Goal: Browse casually: Explore the website without a specific task or goal

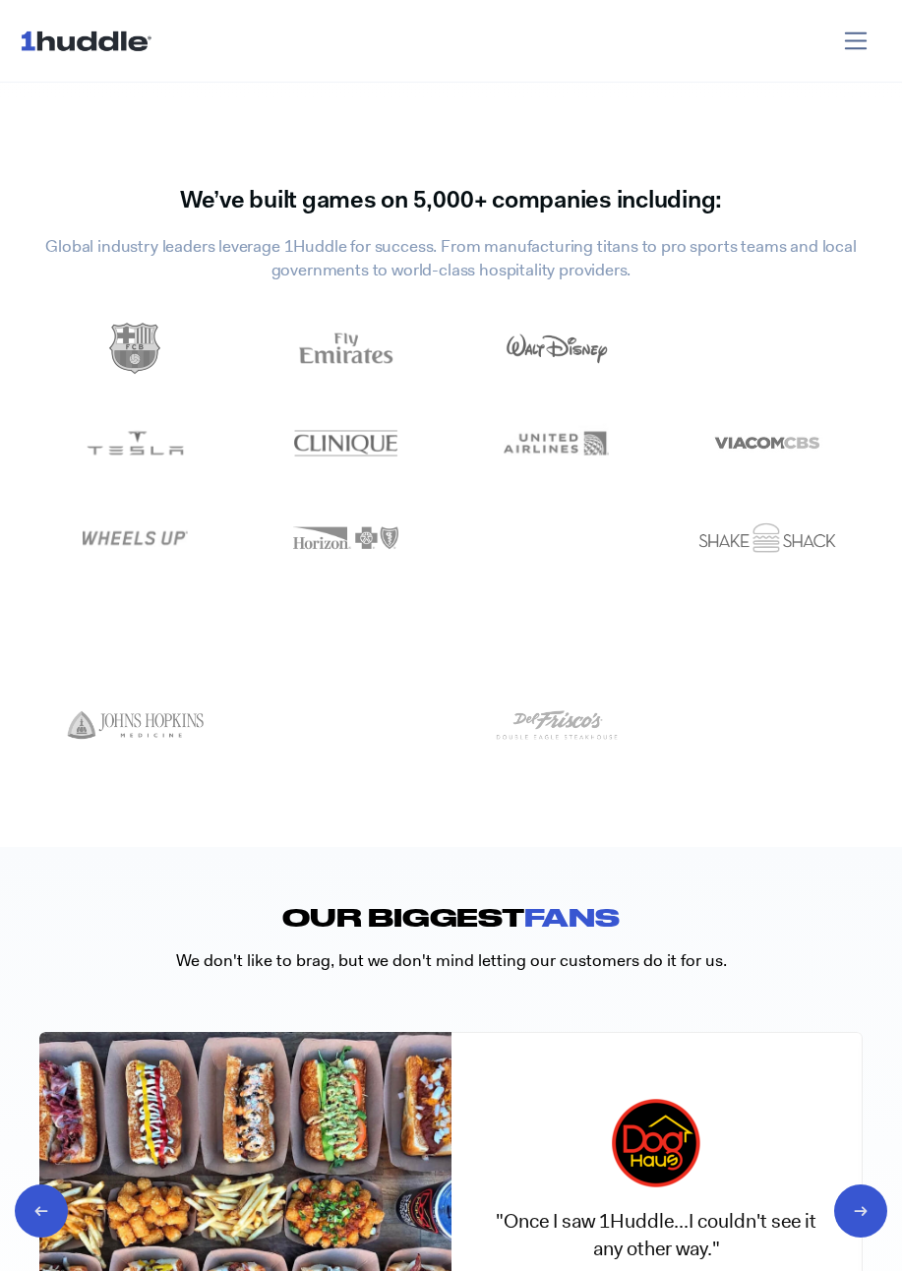
scroll to position [7803, 0]
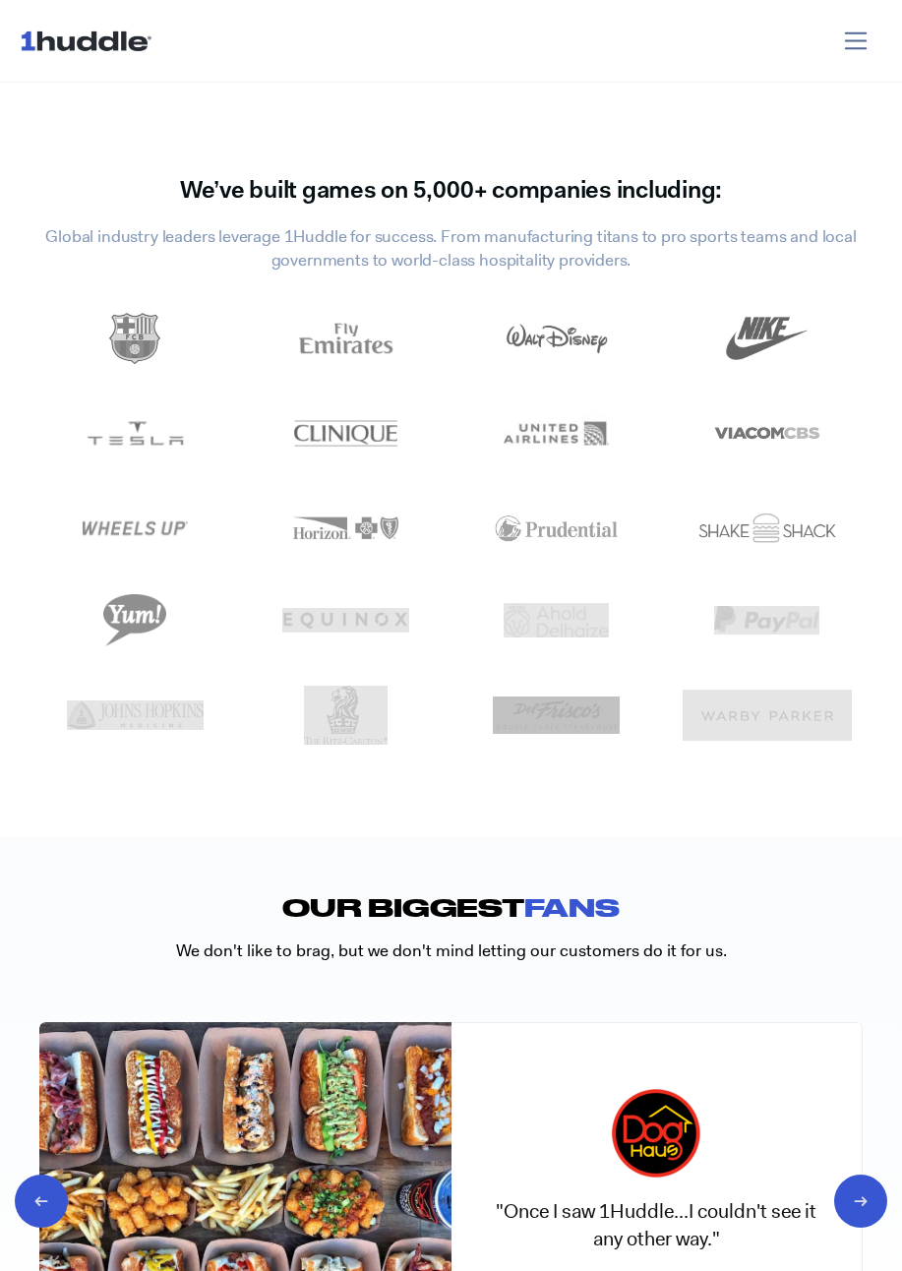
drag, startPoint x: 827, startPoint y: 769, endPoint x: 440, endPoint y: 588, distance: 426.6
click at [440, 588] on div "We’ve built games on 5,000+ companies including: Global industry leaders levera…" at bounding box center [451, 471] width 902 height 606
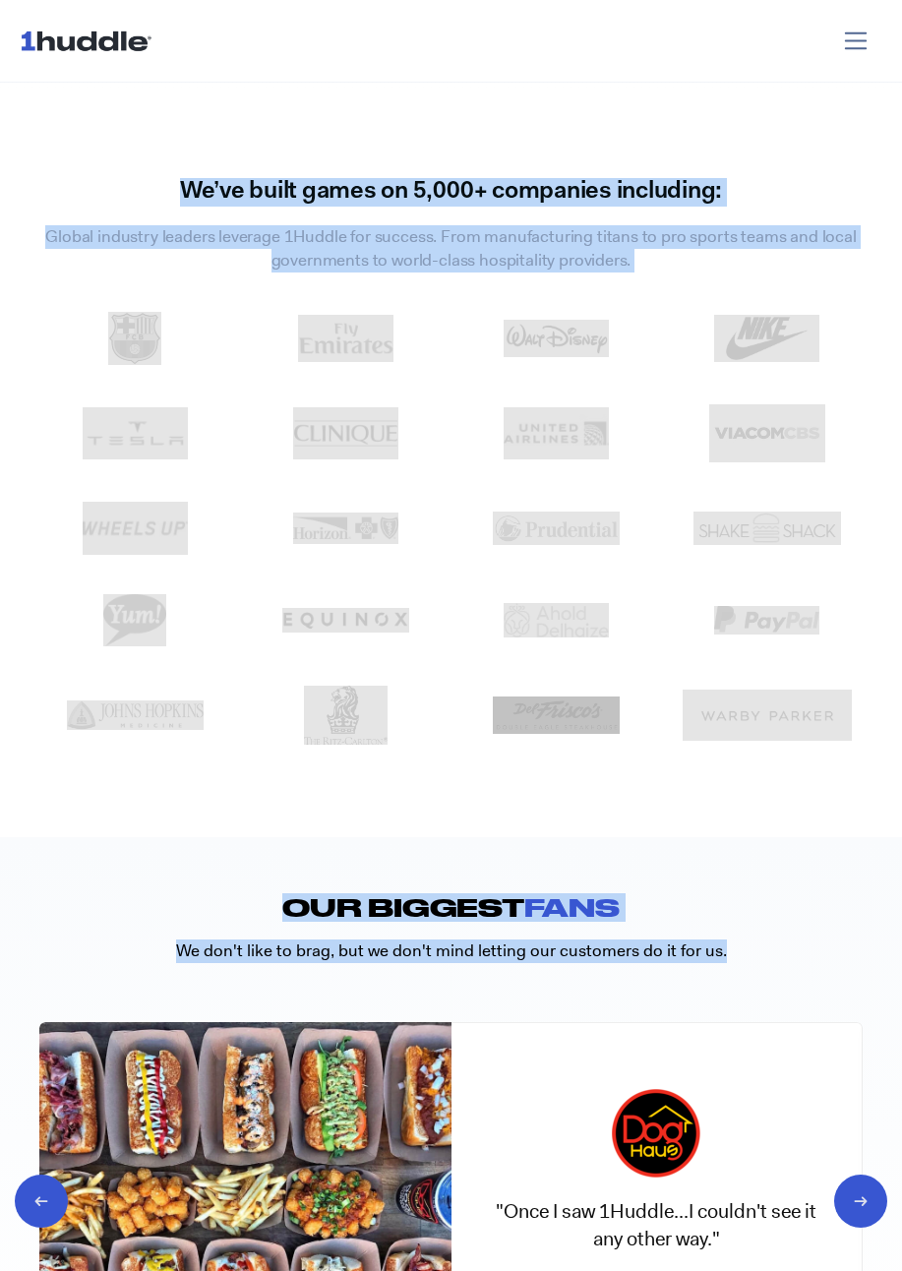
drag, startPoint x: 250, startPoint y: 156, endPoint x: 476, endPoint y: 1068, distance: 938.9
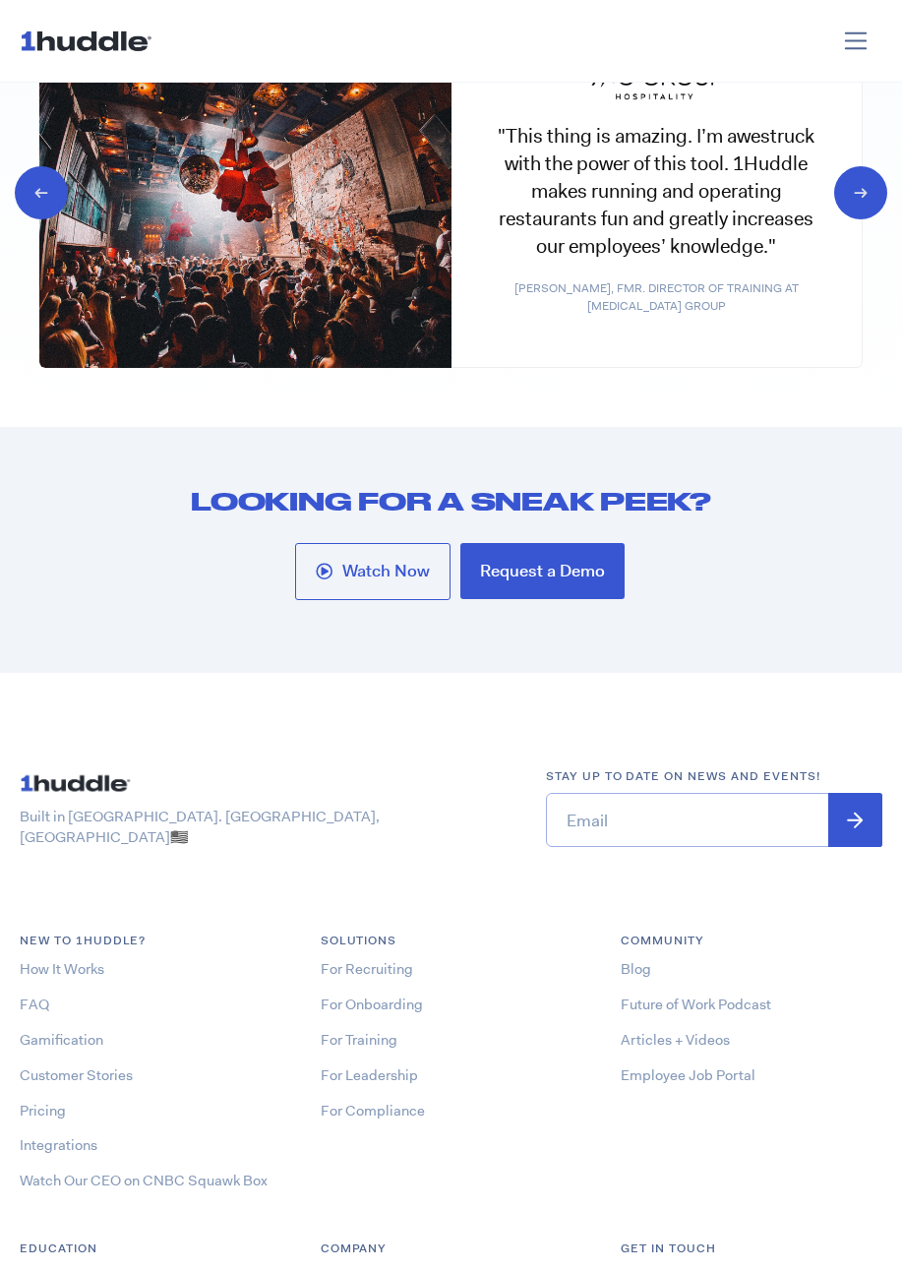
drag, startPoint x: 549, startPoint y: 852, endPoint x: 602, endPoint y: 1142, distance: 295.1
click at [609, 1138] on div "Built in [GEOGRAPHIC_DATA]. [GEOGRAPHIC_DATA], [GEOGRAPHIC_DATA] 🇺🇸 Stay up to …" at bounding box center [451, 1201] width 902 height 866
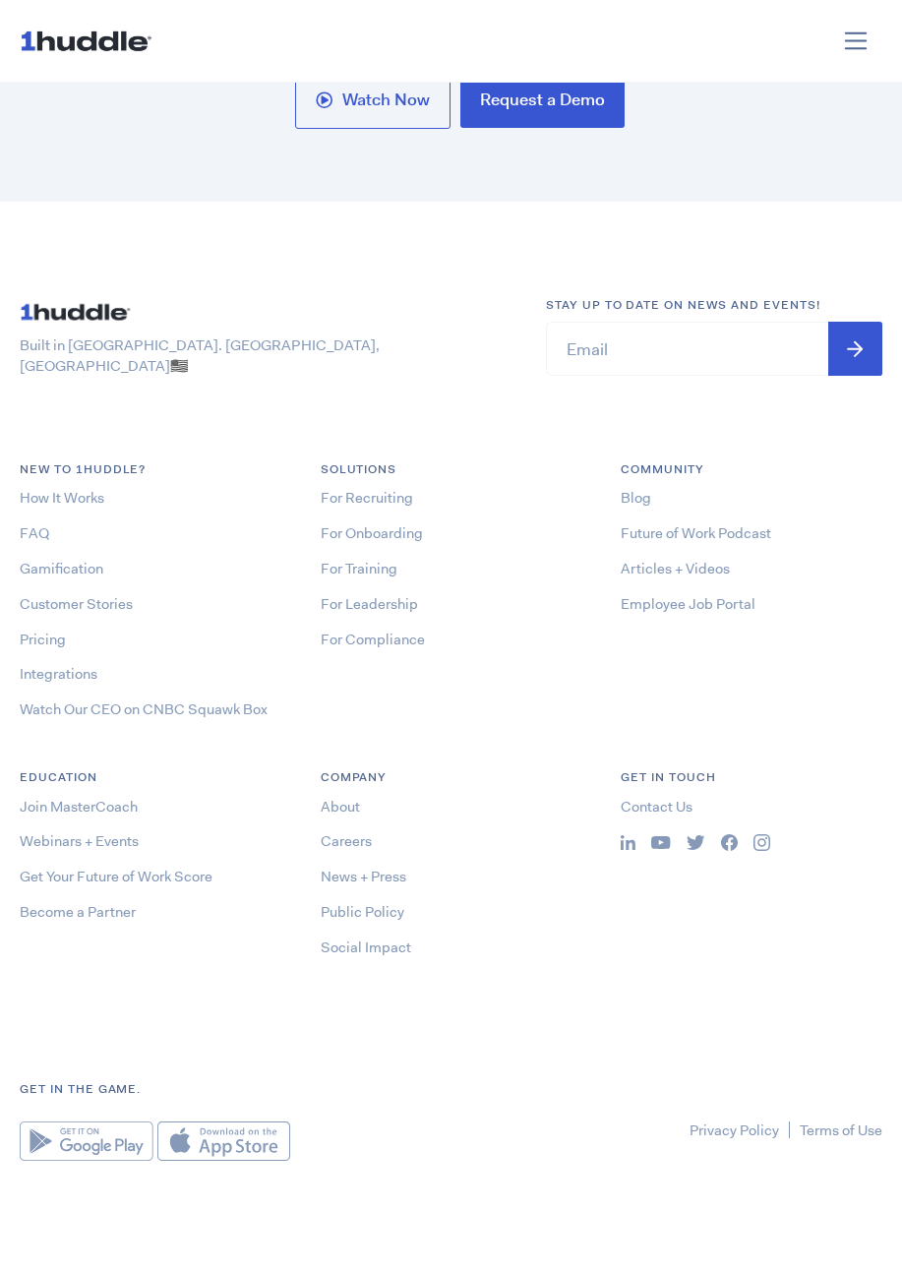
scroll to position [9284, 0]
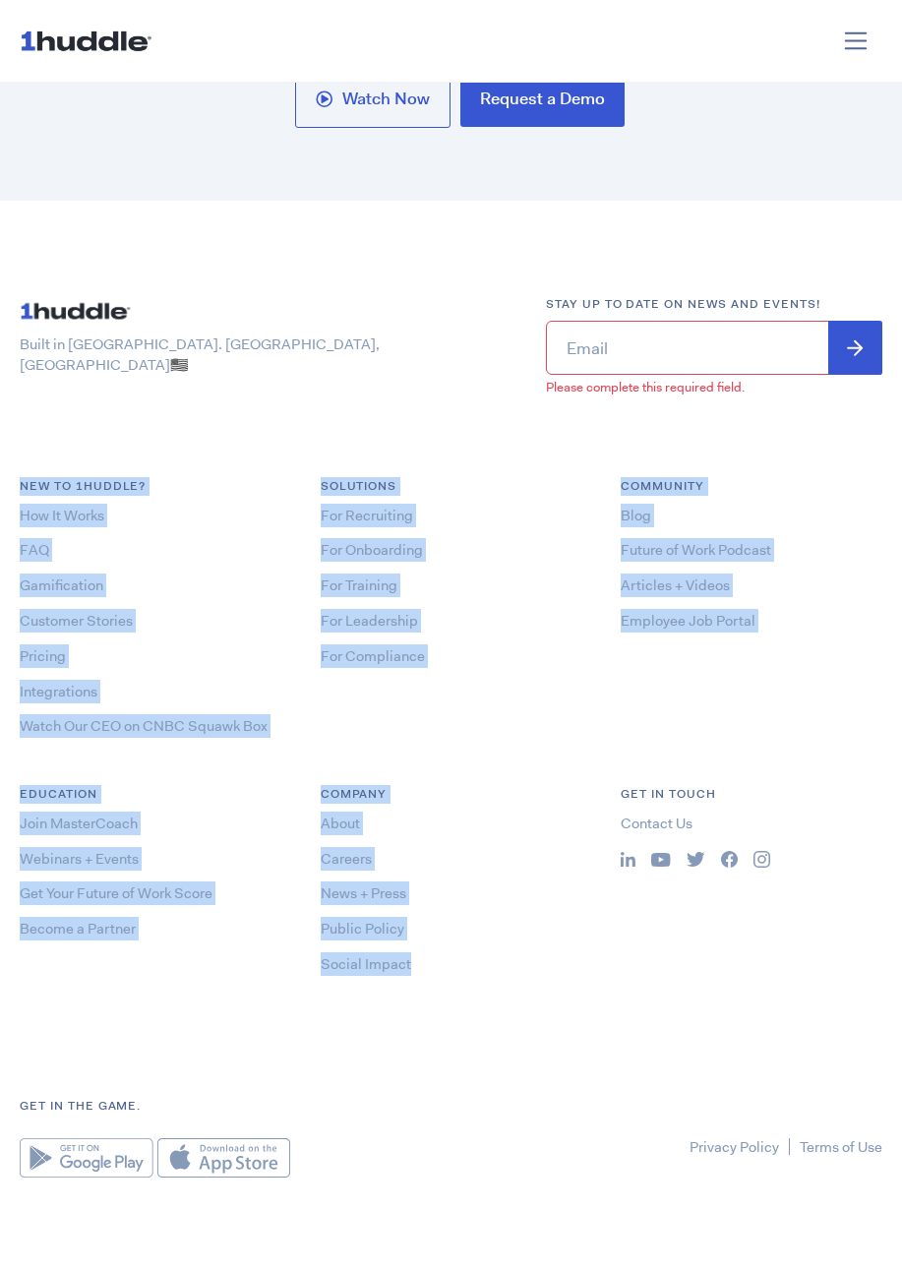
drag, startPoint x: 302, startPoint y: 948, endPoint x: 56, endPoint y: 439, distance: 565.1
click at [50, 438] on div "Built in [GEOGRAPHIC_DATA]. [GEOGRAPHIC_DATA], [GEOGRAPHIC_DATA] 🇺🇸 Stay up to …" at bounding box center [451, 737] width 902 height 884
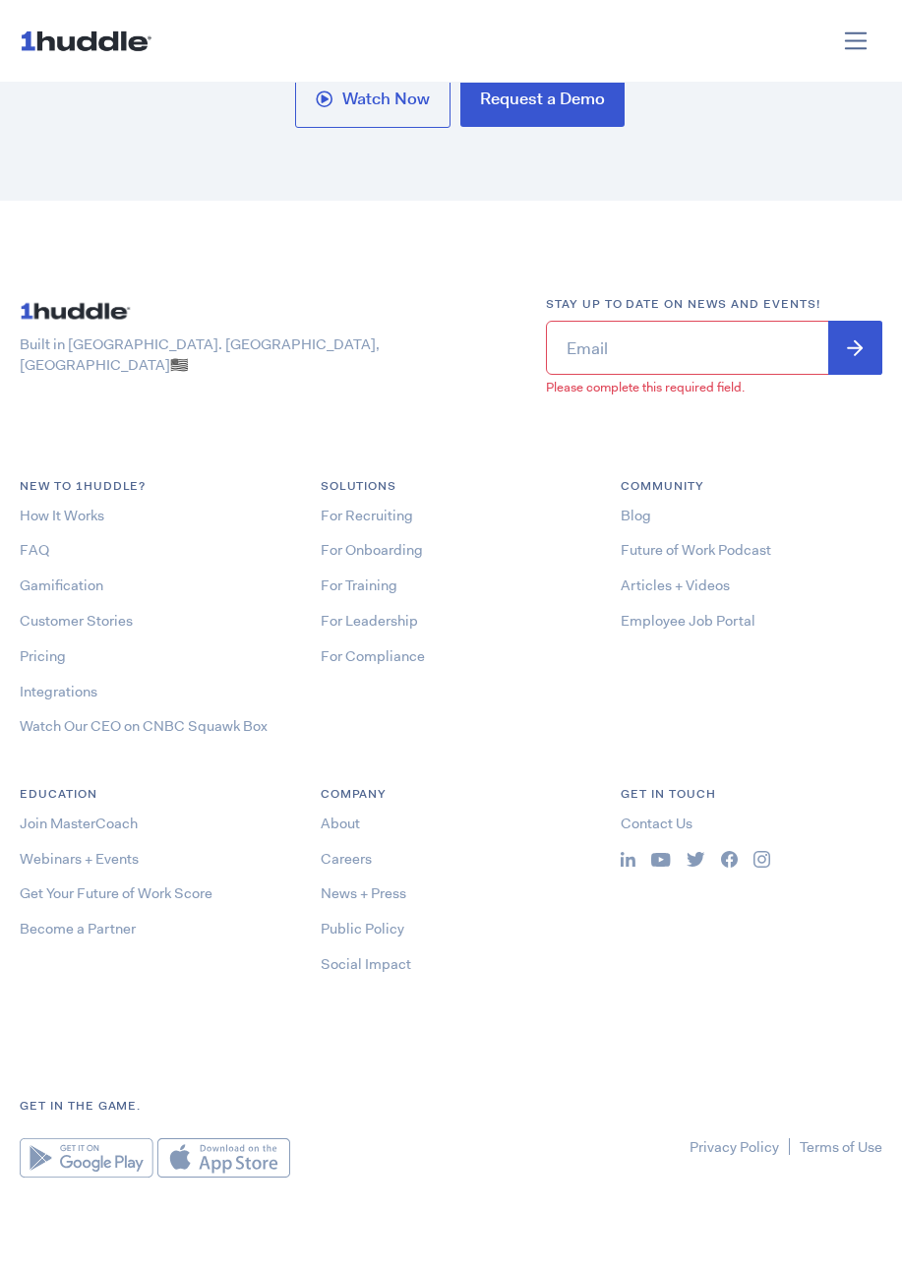
click at [56, 440] on div "Built in [GEOGRAPHIC_DATA]. [GEOGRAPHIC_DATA], [GEOGRAPHIC_DATA] 🇺🇸 Stay up to …" at bounding box center [451, 737] width 902 height 884
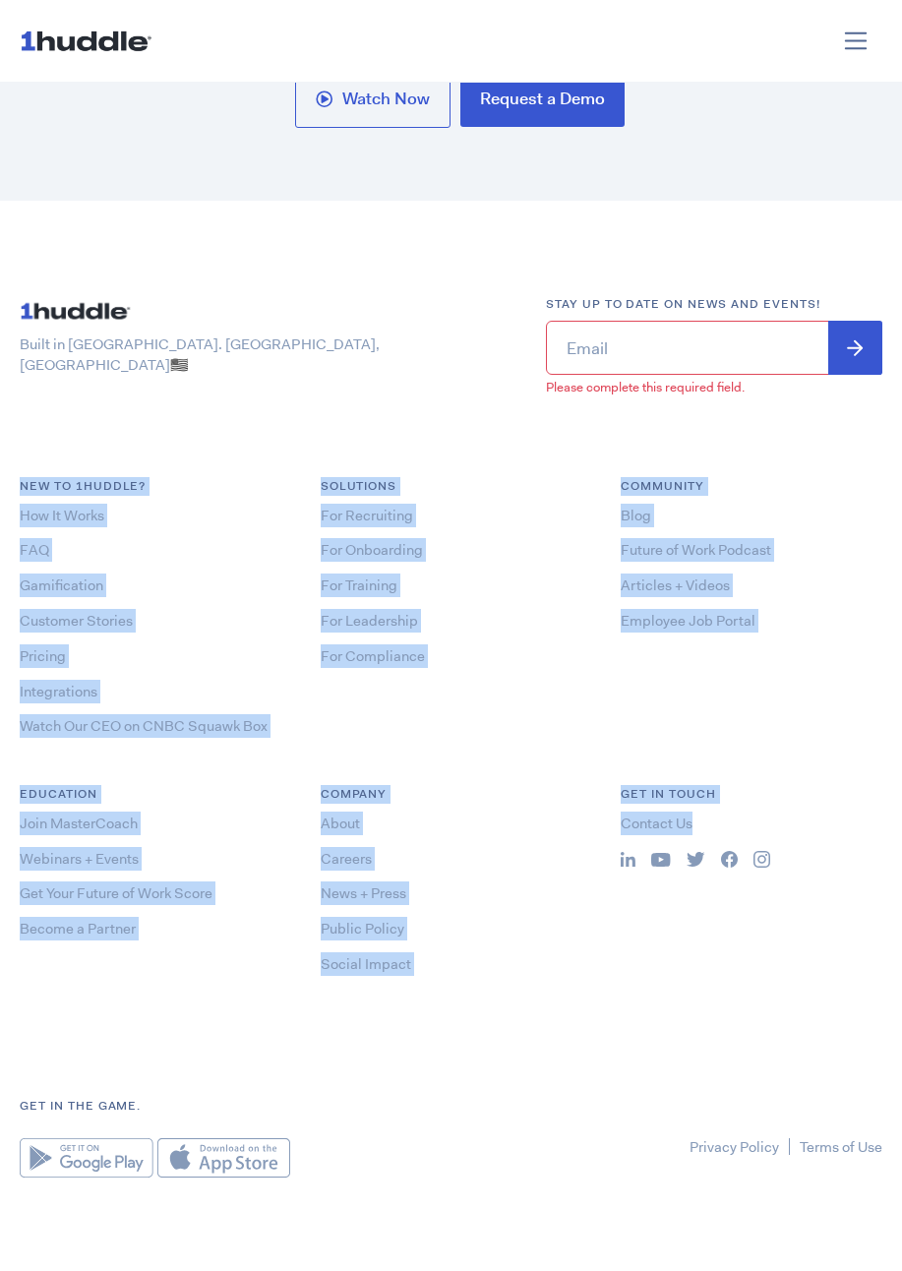
drag, startPoint x: 63, startPoint y: 456, endPoint x: 774, endPoint y: 966, distance: 875.8
click at [774, 966] on div "Built in [GEOGRAPHIC_DATA]. [GEOGRAPHIC_DATA], [GEOGRAPHIC_DATA] 🇺🇸 Stay up to …" at bounding box center [451, 737] width 902 height 884
click at [783, 1007] on div "Get in Touch Contact Us" at bounding box center [751, 904] width 301 height 238
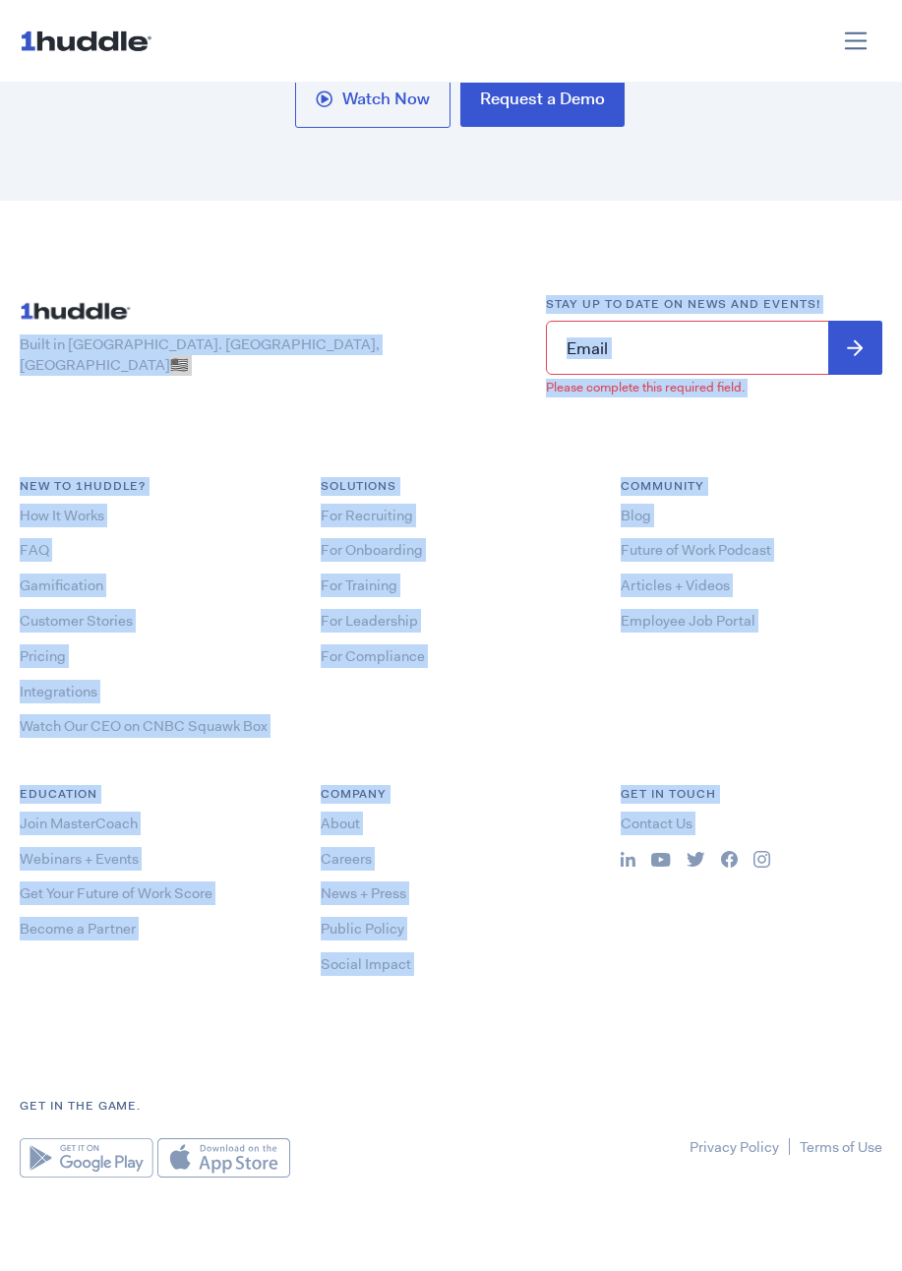
drag, startPoint x: 783, startPoint y: 1007, endPoint x: 400, endPoint y: 300, distance: 804.0
click at [399, 299] on div "Built in [GEOGRAPHIC_DATA]. [GEOGRAPHIC_DATA], [GEOGRAPHIC_DATA] 🇺🇸 Stay up to …" at bounding box center [451, 737] width 902 height 884
click at [401, 301] on div "Built in [GEOGRAPHIC_DATA]. [GEOGRAPHIC_DATA], [GEOGRAPHIC_DATA] 🇺🇸" at bounding box center [263, 354] width 526 height 118
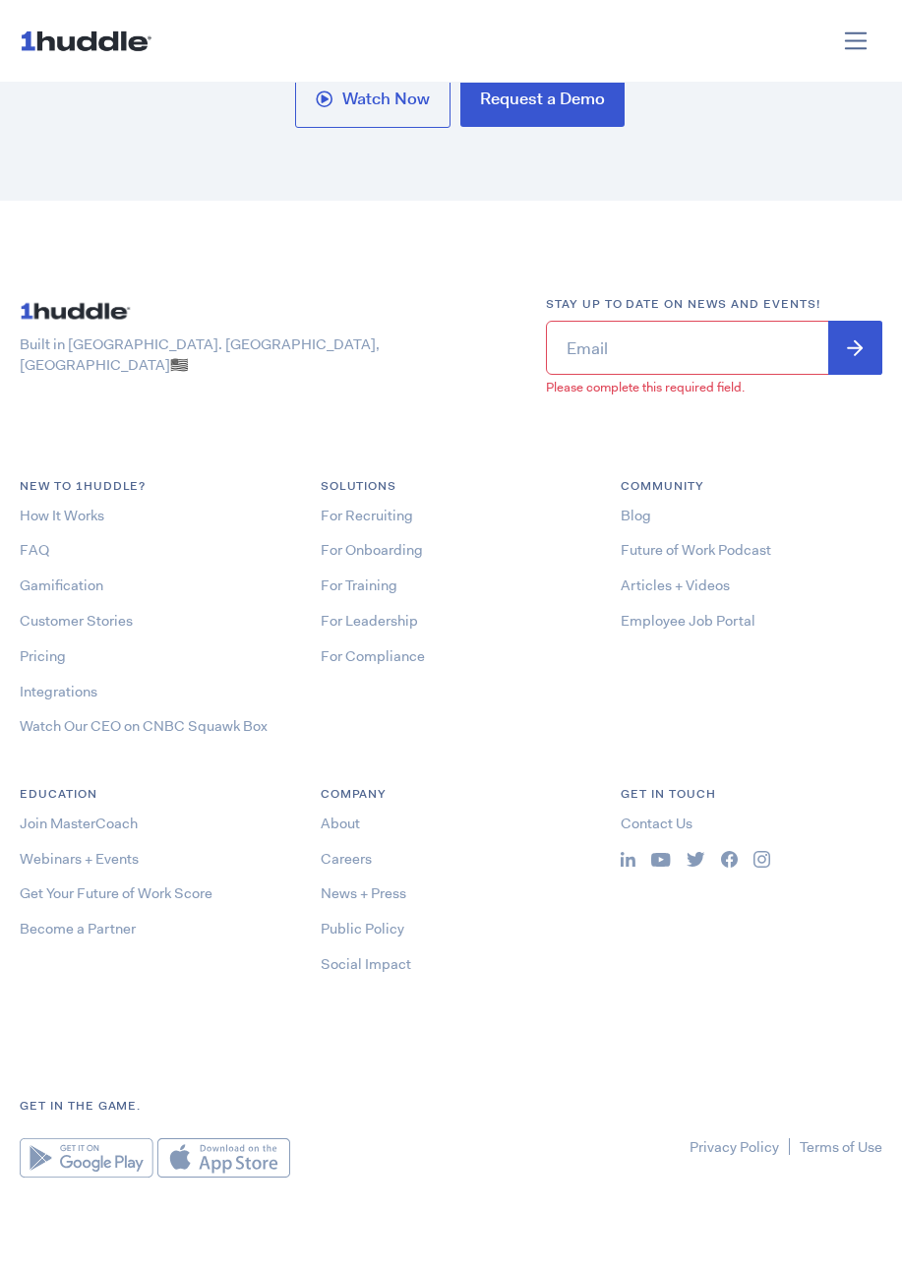
click at [401, 301] on div "Built in [GEOGRAPHIC_DATA]. [GEOGRAPHIC_DATA], [GEOGRAPHIC_DATA] 🇺🇸" at bounding box center [263, 354] width 526 height 118
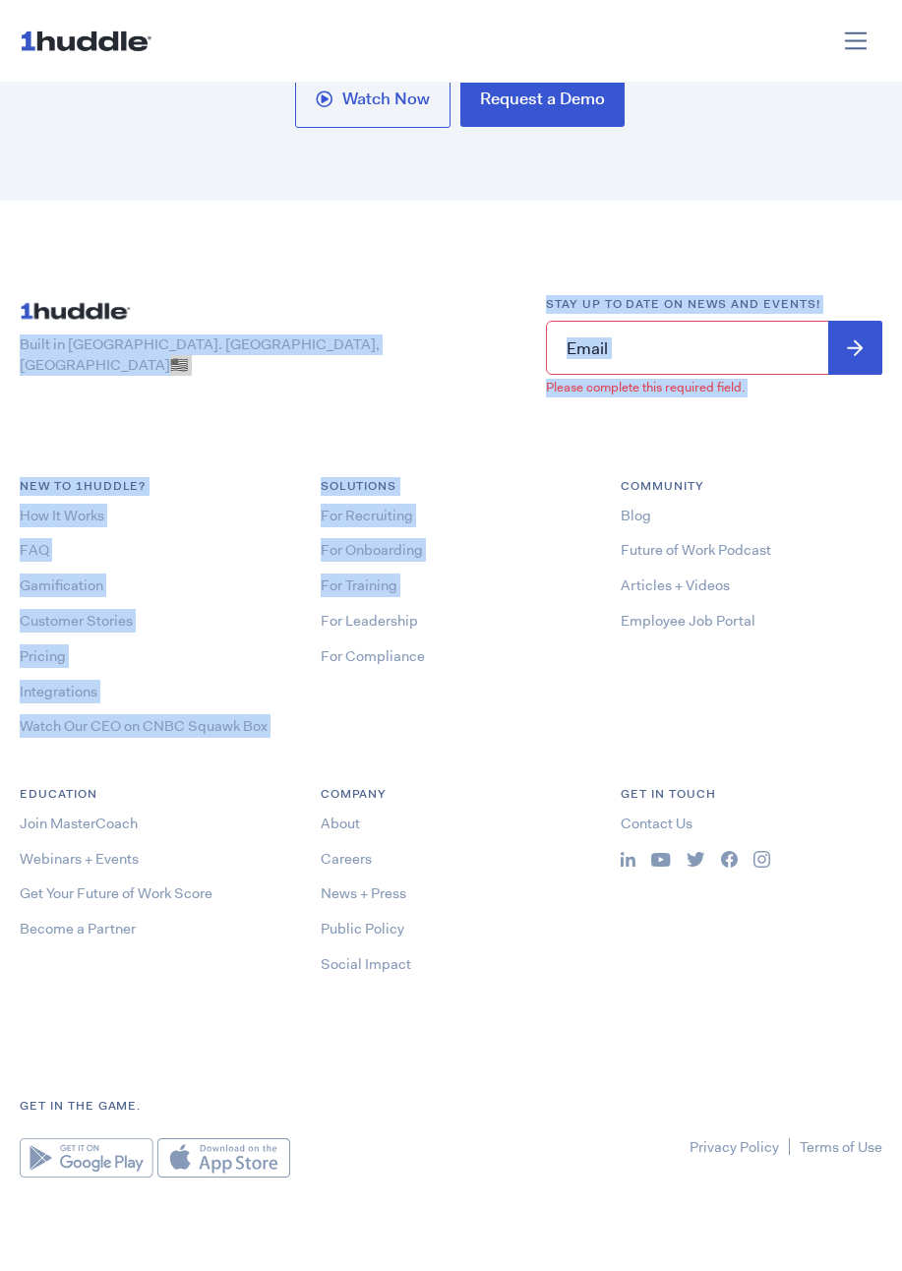
drag, startPoint x: 422, startPoint y: 498, endPoint x: 493, endPoint y: 585, distance: 111.9
click at [493, 585] on div "Built in [GEOGRAPHIC_DATA]. [GEOGRAPHIC_DATA], [GEOGRAPHIC_DATA] 🇺🇸 Stay up to …" at bounding box center [451, 737] width 902 height 884
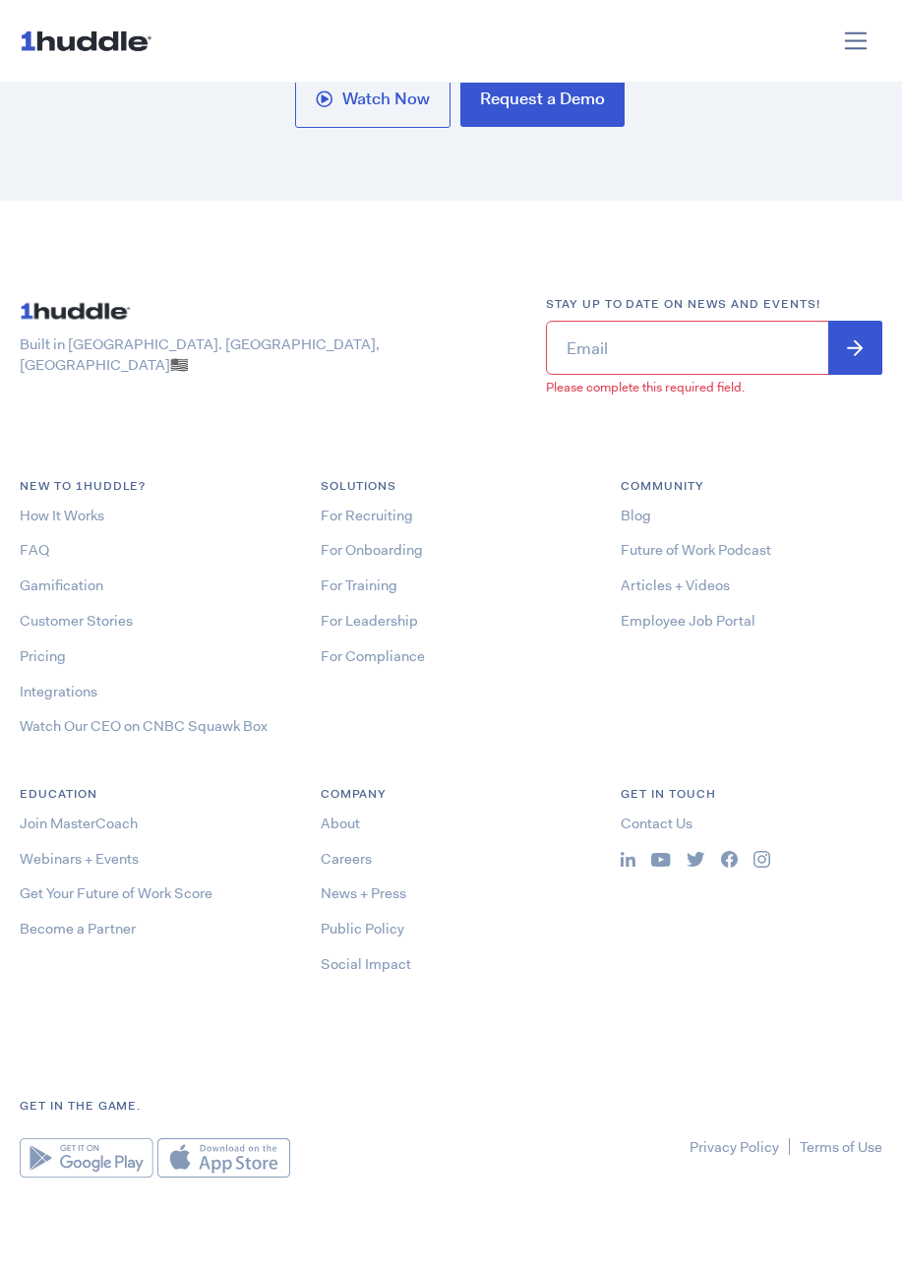
click at [705, 1125] on div "Get in the game. Privacy Policy Terms of Use" at bounding box center [451, 1138] width 902 height 82
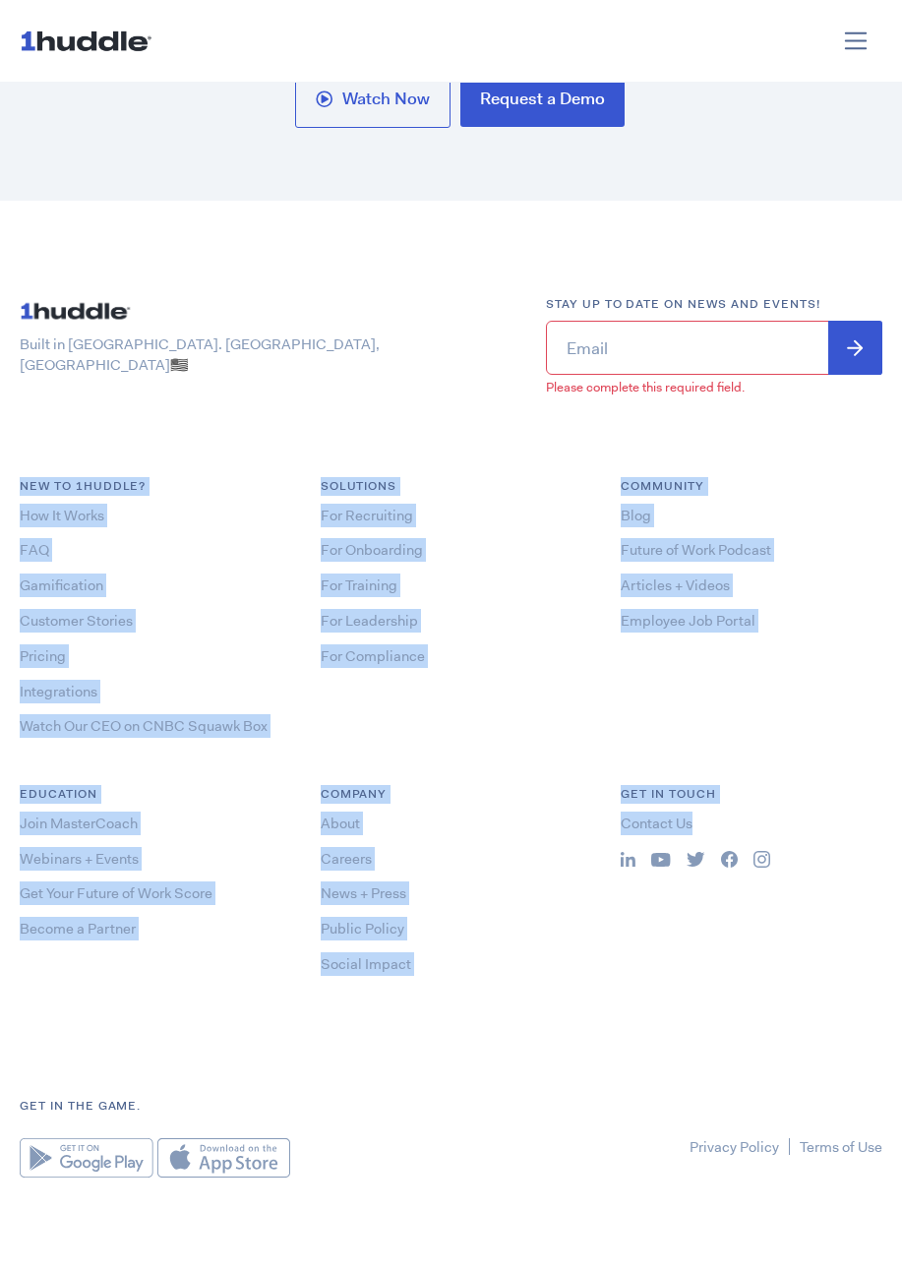
drag, startPoint x: 759, startPoint y: 1010, endPoint x: 93, endPoint y: 418, distance: 890.1
click at [93, 418] on div "Built in [GEOGRAPHIC_DATA]. [GEOGRAPHIC_DATA], [GEOGRAPHIC_DATA] 🇺🇸 Stay up to …" at bounding box center [451, 737] width 902 height 884
click at [110, 433] on div "Built in [GEOGRAPHIC_DATA]. [GEOGRAPHIC_DATA], [GEOGRAPHIC_DATA] 🇺🇸 Stay up to …" at bounding box center [451, 737] width 902 height 884
drag, startPoint x: 110, startPoint y: 433, endPoint x: 774, endPoint y: 968, distance: 853.1
click at [774, 968] on div "Built in [GEOGRAPHIC_DATA]. [GEOGRAPHIC_DATA], [GEOGRAPHIC_DATA] 🇺🇸 Stay up to …" at bounding box center [451, 737] width 902 height 884
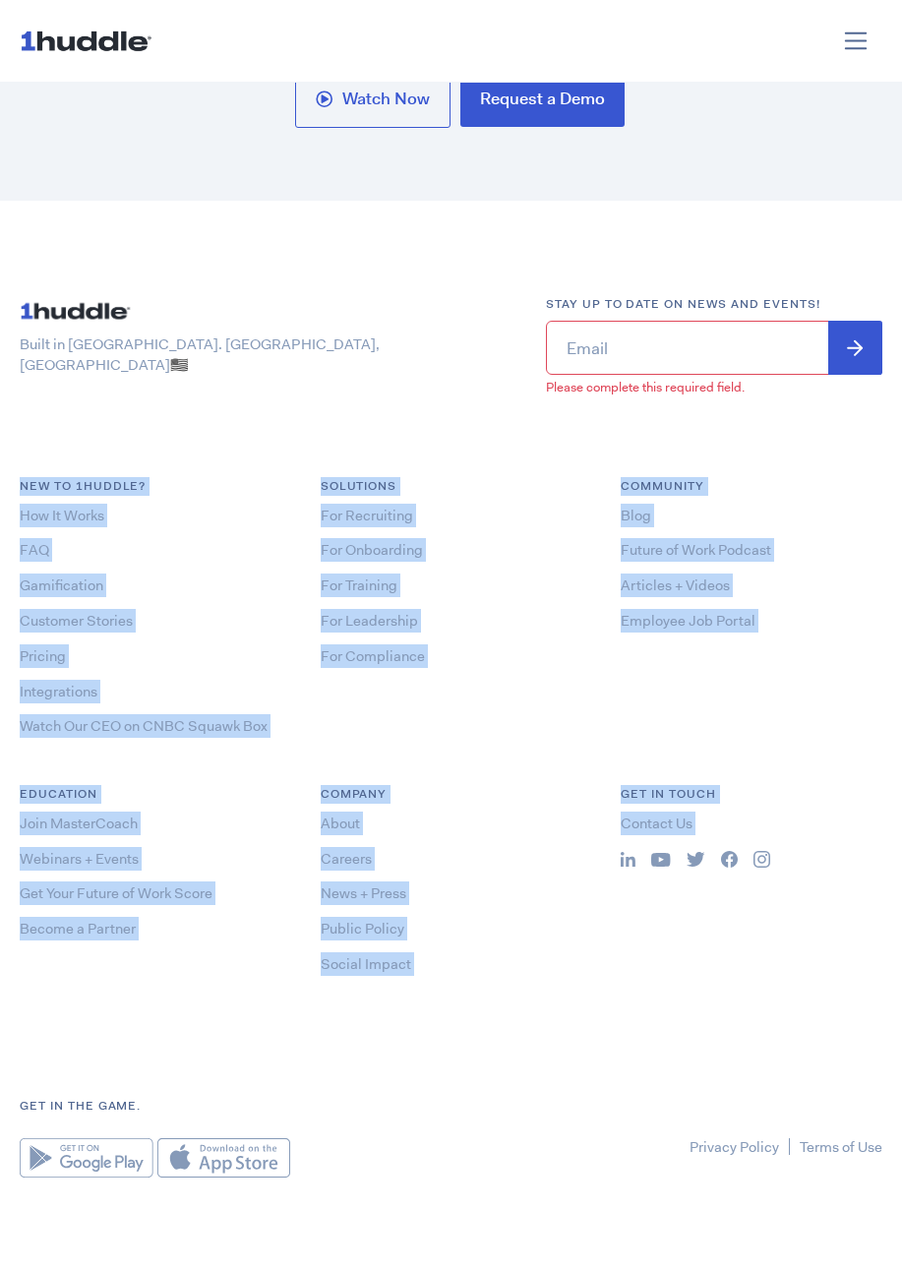
click at [773, 1005] on div "Get in Touch Contact Us" at bounding box center [751, 904] width 301 height 238
drag, startPoint x: 772, startPoint y: 1009, endPoint x: 78, endPoint y: 443, distance: 896.0
click at [84, 444] on div "Built in [GEOGRAPHIC_DATA]. [GEOGRAPHIC_DATA], [GEOGRAPHIC_DATA] 🇺🇸 Stay up to …" at bounding box center [451, 737] width 902 height 884
click at [72, 442] on div "Built in [GEOGRAPHIC_DATA]. [GEOGRAPHIC_DATA], [GEOGRAPHIC_DATA] 🇺🇸 Stay up to …" at bounding box center [451, 737] width 902 height 884
drag, startPoint x: 72, startPoint y: 442, endPoint x: 801, endPoint y: 1009, distance: 923.6
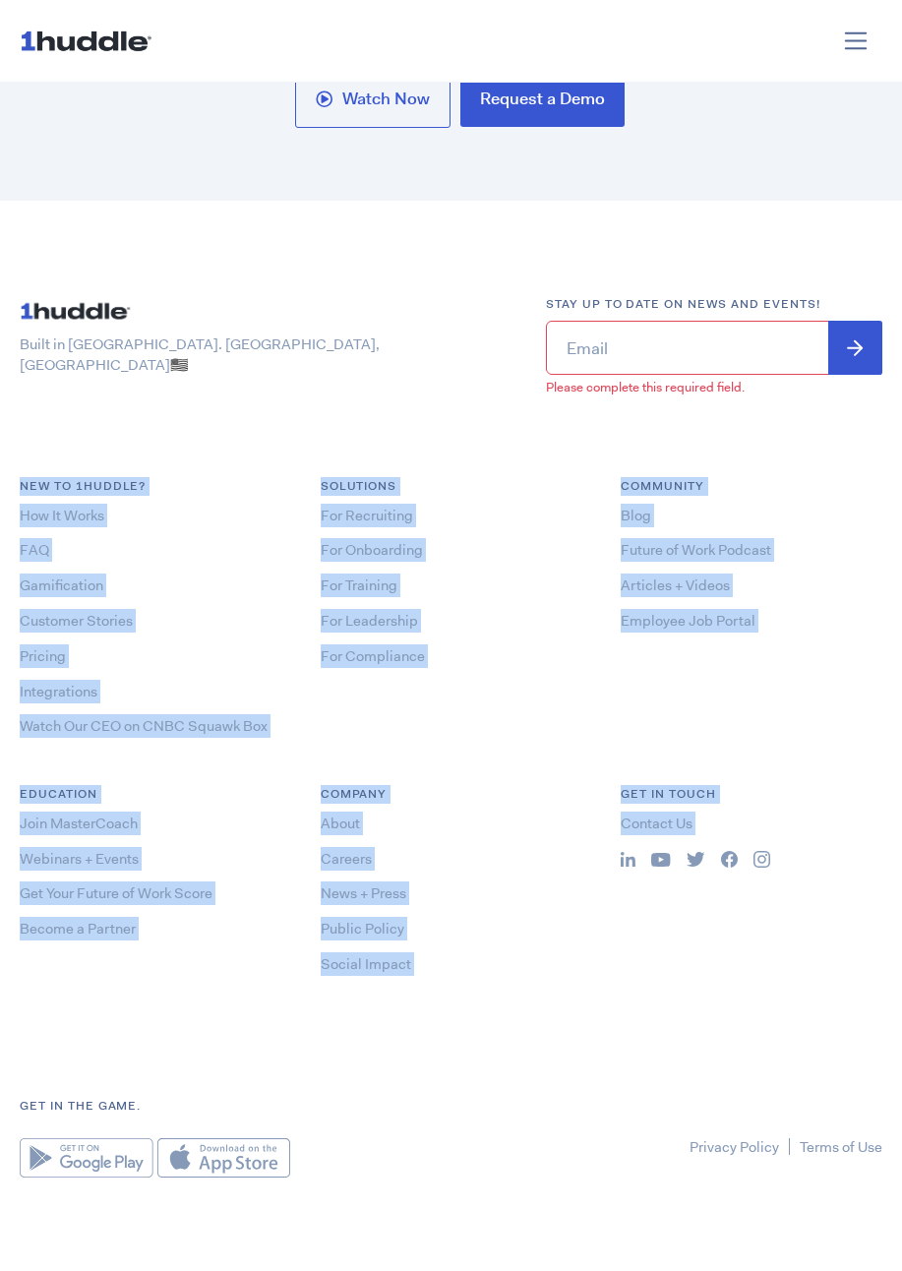
click at [801, 1009] on div "Built in [GEOGRAPHIC_DATA]. [GEOGRAPHIC_DATA], [GEOGRAPHIC_DATA] 🇺🇸 Stay up to …" at bounding box center [451, 737] width 902 height 884
click at [801, 1009] on div "Get in Touch Contact Us" at bounding box center [751, 904] width 301 height 238
drag, startPoint x: 809, startPoint y: 1017, endPoint x: 36, endPoint y: 455, distance: 955.2
click at [36, 455] on div "Built in [GEOGRAPHIC_DATA]. [GEOGRAPHIC_DATA], [GEOGRAPHIC_DATA] 🇺🇸 Stay up to …" at bounding box center [451, 737] width 902 height 884
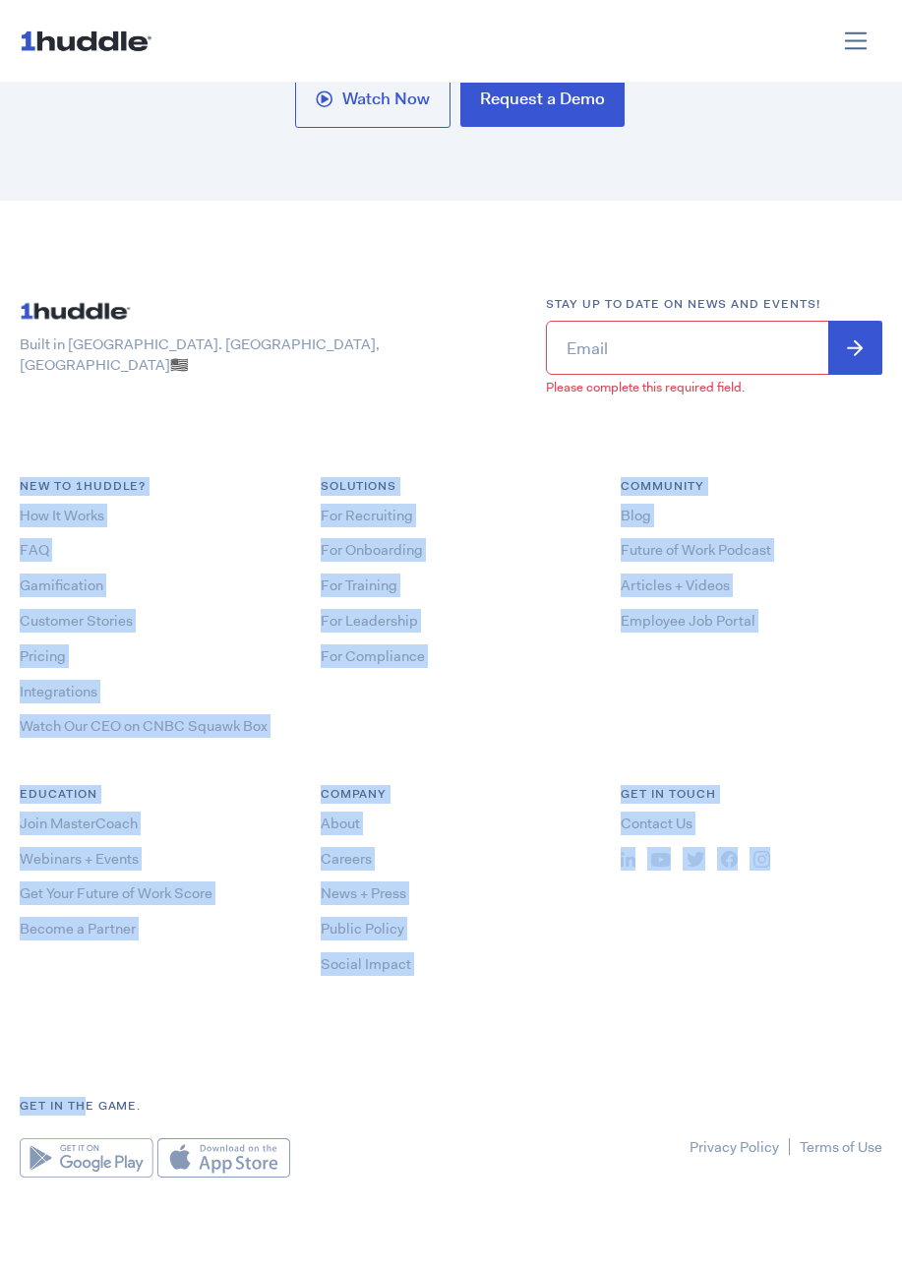
drag, startPoint x: 36, startPoint y: 455, endPoint x: 740, endPoint y: 1031, distance: 909.7
click at [740, 1031] on div "Built in [GEOGRAPHIC_DATA]. [GEOGRAPHIC_DATA], [GEOGRAPHIC_DATA] 🇺🇸 Stay up to …" at bounding box center [451, 737] width 902 height 884
